Goal: Task Accomplishment & Management: Manage account settings

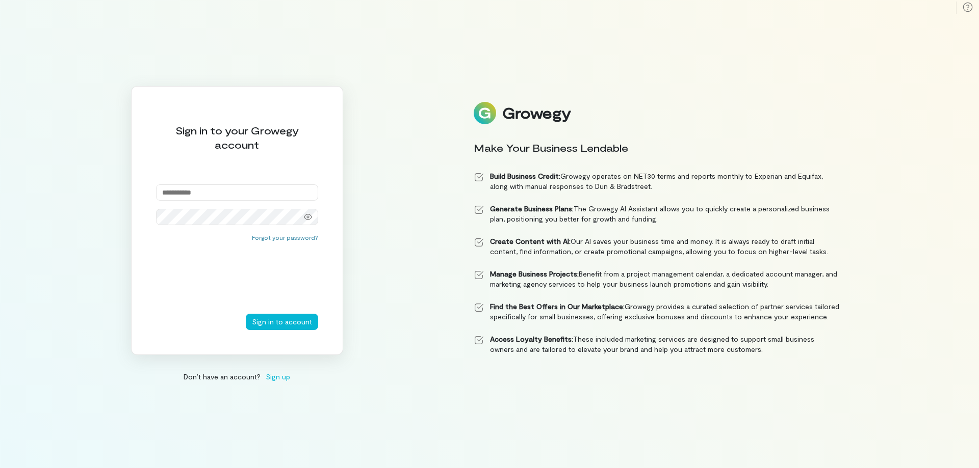
click at [205, 196] on input "email" at bounding box center [237, 192] width 162 height 16
type input "**********"
click at [246, 314] on button "Sign in to account" at bounding box center [282, 322] width 72 height 16
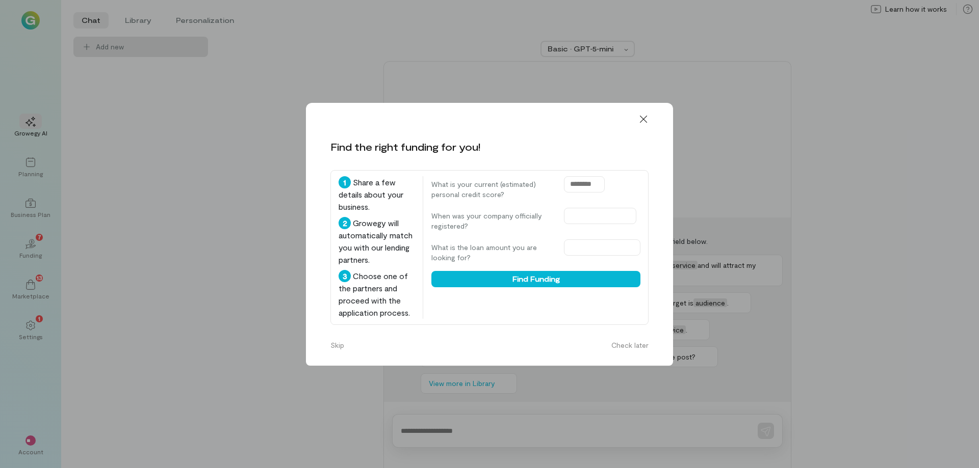
click at [646, 120] on icon at bounding box center [643, 119] width 10 height 10
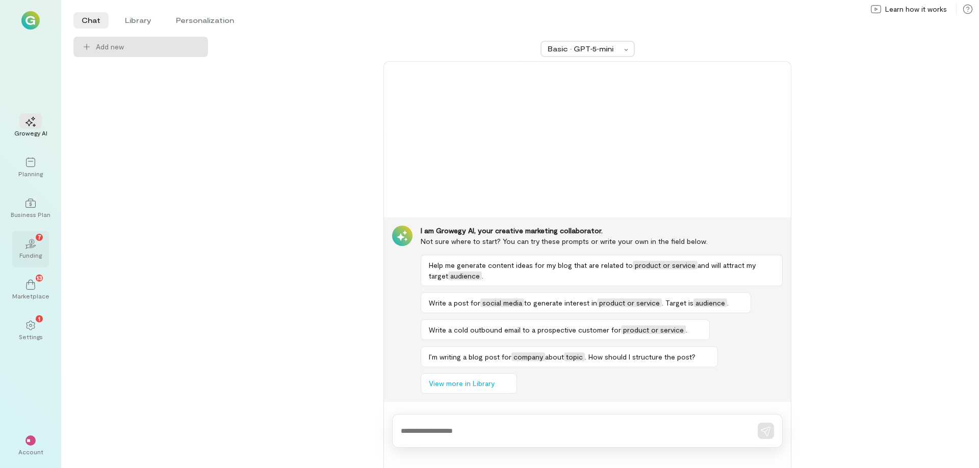
click at [37, 244] on div "02 7" at bounding box center [30, 243] width 22 height 15
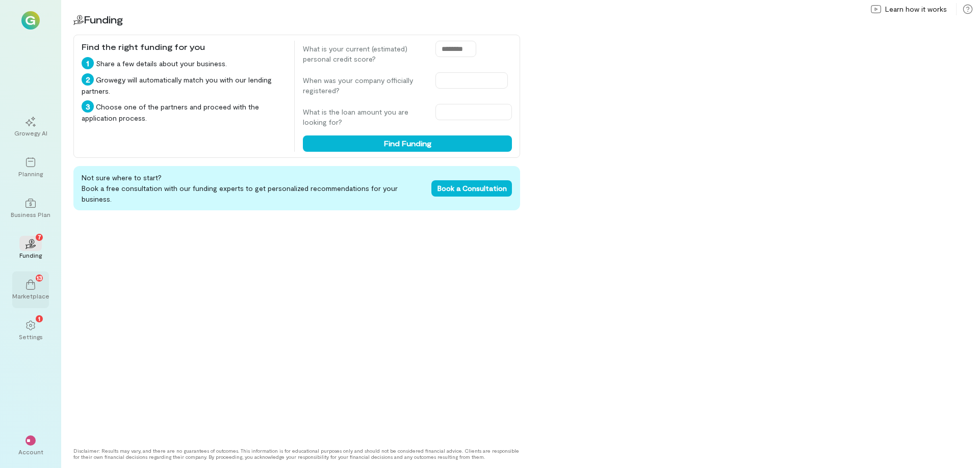
click at [32, 282] on icon at bounding box center [30, 285] width 10 height 10
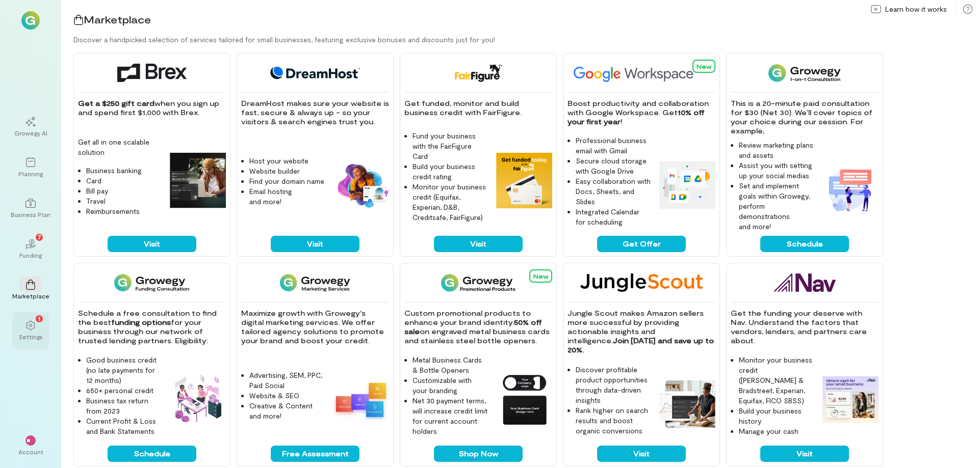
click at [27, 318] on div "1" at bounding box center [30, 325] width 22 height 15
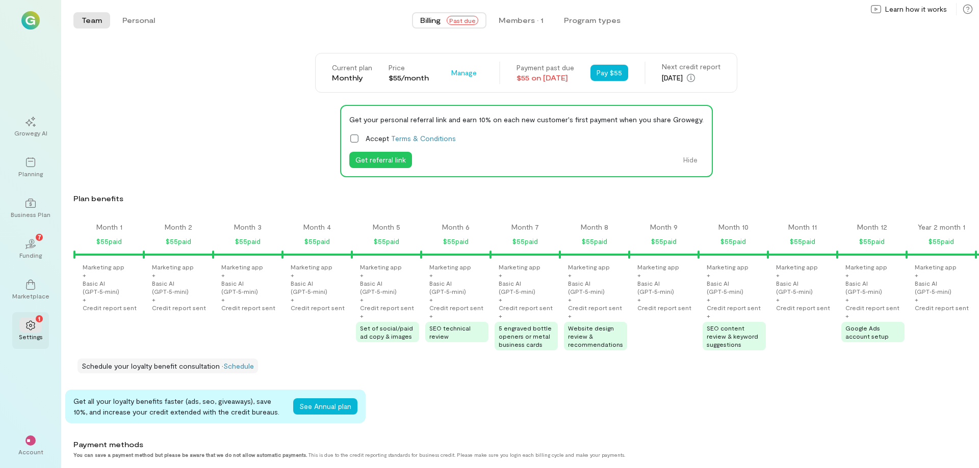
scroll to position [0, 2114]
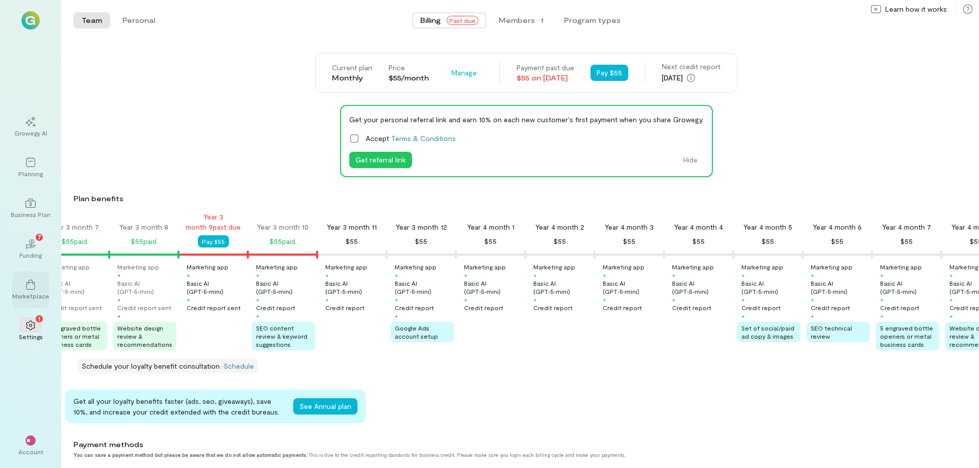
click at [29, 295] on div "Marketplace" at bounding box center [30, 296] width 37 height 8
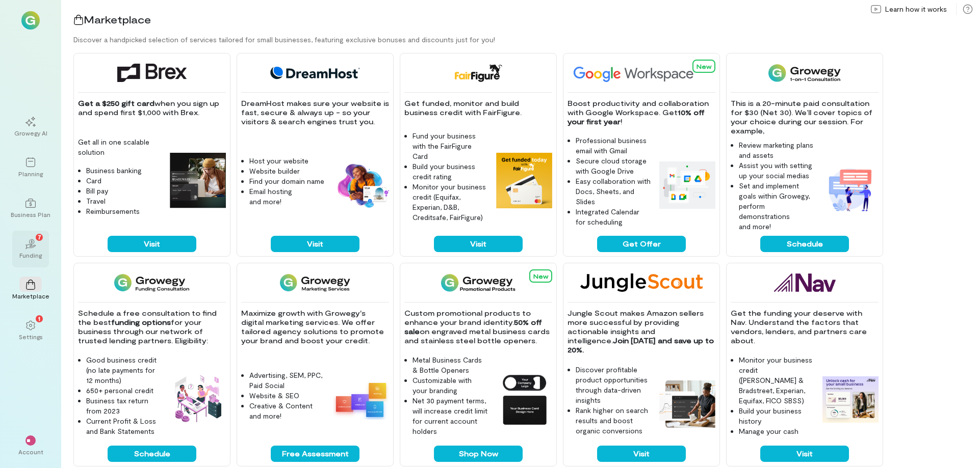
click at [37, 245] on div "02 7" at bounding box center [30, 243] width 22 height 15
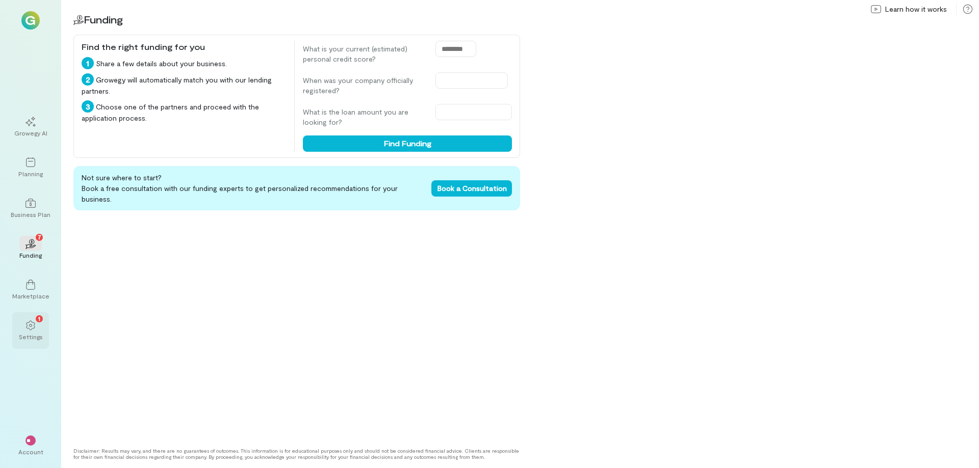
click at [33, 334] on div "Settings" at bounding box center [31, 337] width 24 height 8
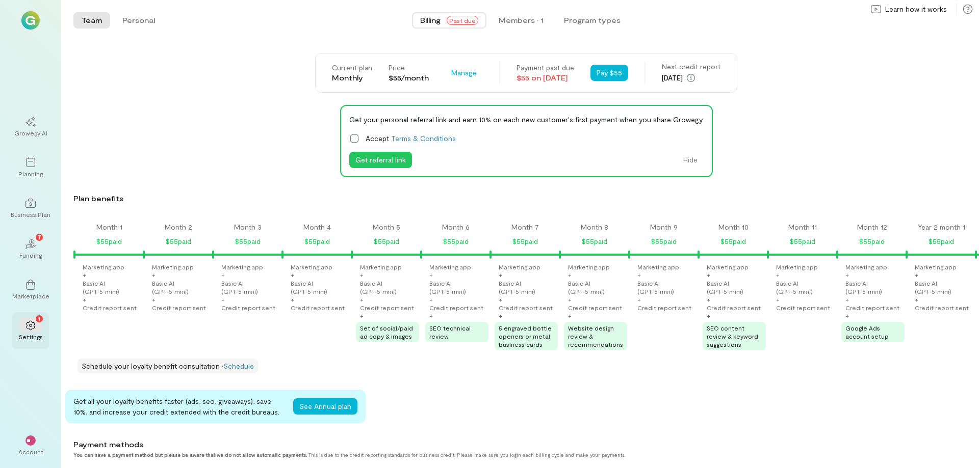
scroll to position [0, 2114]
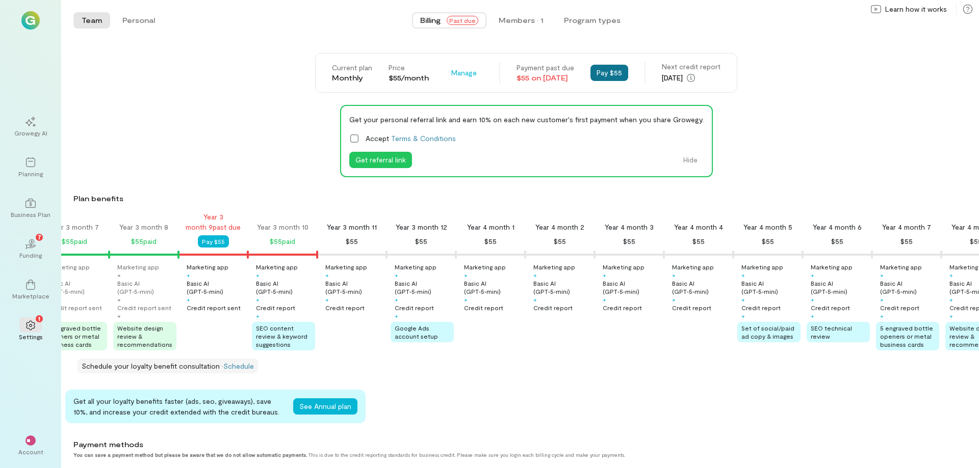
click at [622, 71] on button "Pay $55" at bounding box center [609, 73] width 38 height 16
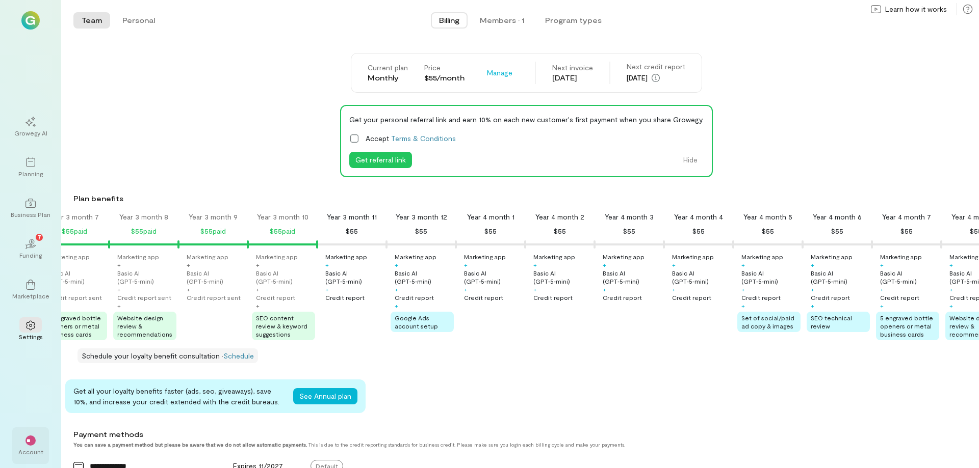
click at [23, 451] on div "Account" at bounding box center [30, 452] width 25 height 8
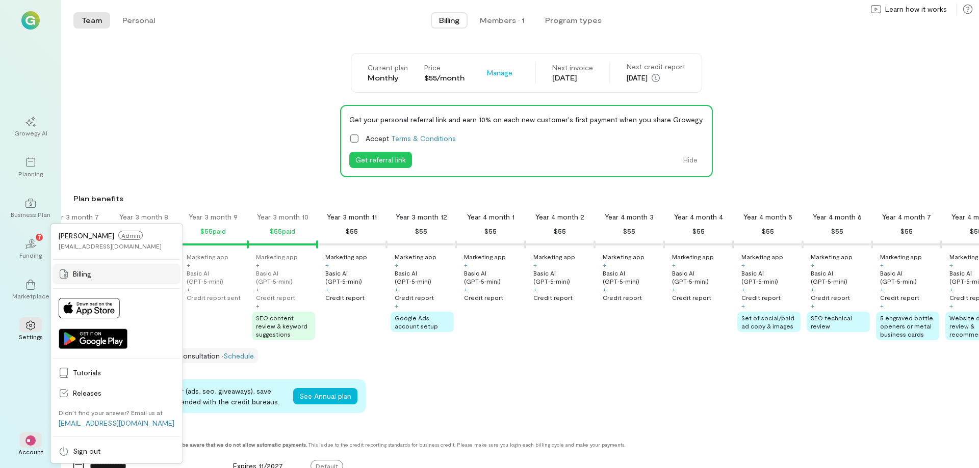
click at [70, 271] on div "Billing" at bounding box center [117, 274] width 116 height 10
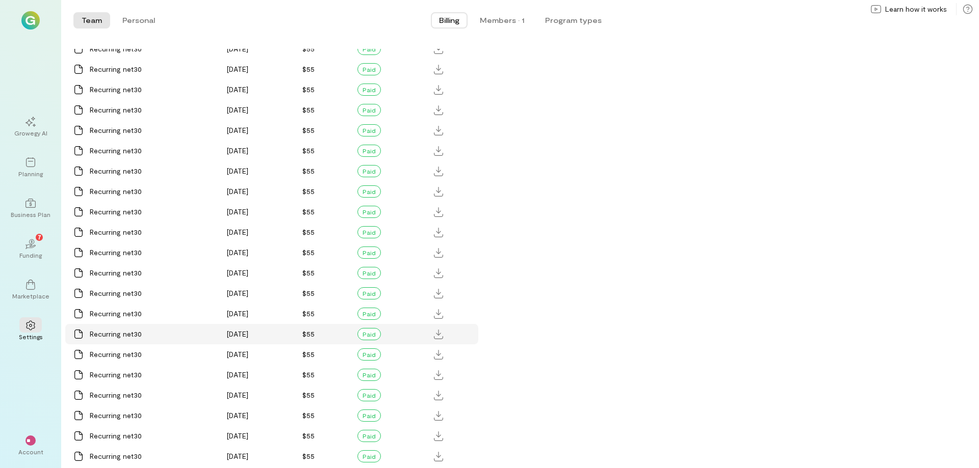
scroll to position [866, 0]
click at [437, 313] on icon at bounding box center [438, 314] width 9 height 10
click at [114, 314] on div "Recurring net30" at bounding box center [152, 313] width 125 height 10
click at [433, 289] on div at bounding box center [438, 293] width 16 height 16
click at [441, 273] on icon at bounding box center [438, 273] width 9 height 10
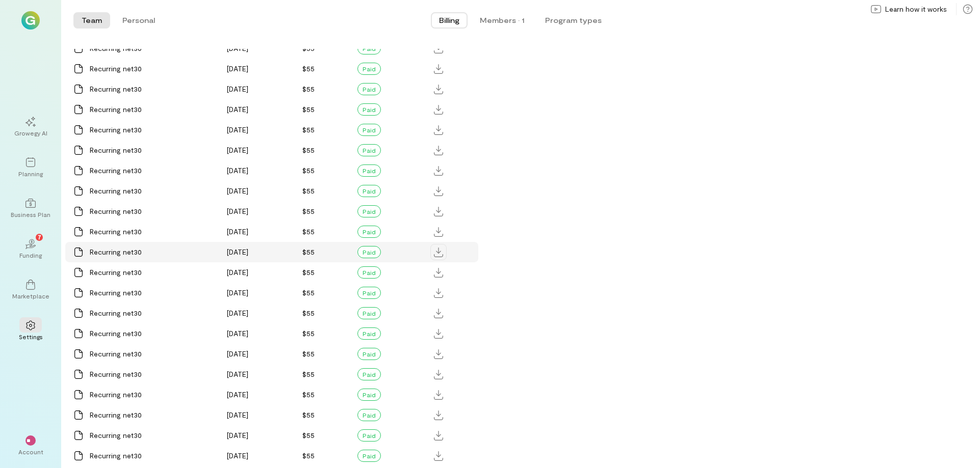
click at [438, 253] on icon at bounding box center [438, 253] width 9 height 10
click at [446, 230] on div at bounding box center [453, 232] width 46 height 20
click at [436, 209] on icon at bounding box center [438, 212] width 9 height 10
click at [437, 193] on icon at bounding box center [438, 192] width 9 height 10
click at [439, 171] on icon at bounding box center [438, 171] width 9 height 10
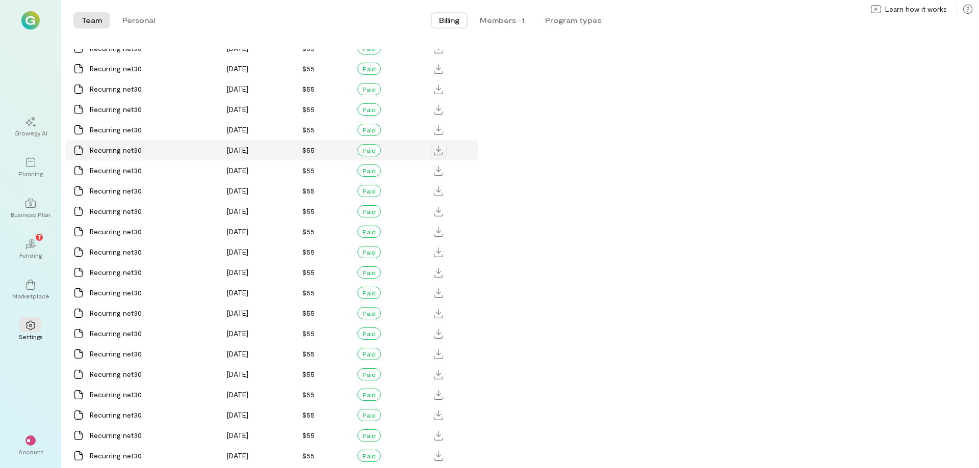
click at [441, 149] on icon at bounding box center [438, 151] width 9 height 10
click at [436, 129] on icon at bounding box center [438, 130] width 9 height 10
click at [437, 103] on div at bounding box center [438, 109] width 16 height 16
click at [437, 88] on icon at bounding box center [438, 90] width 9 height 10
